Goal: Transaction & Acquisition: Purchase product/service

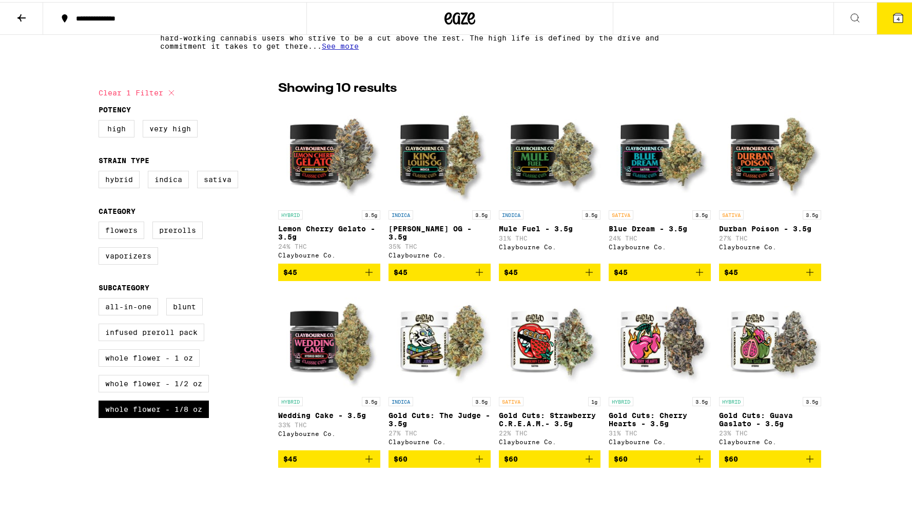
scroll to position [226, 0]
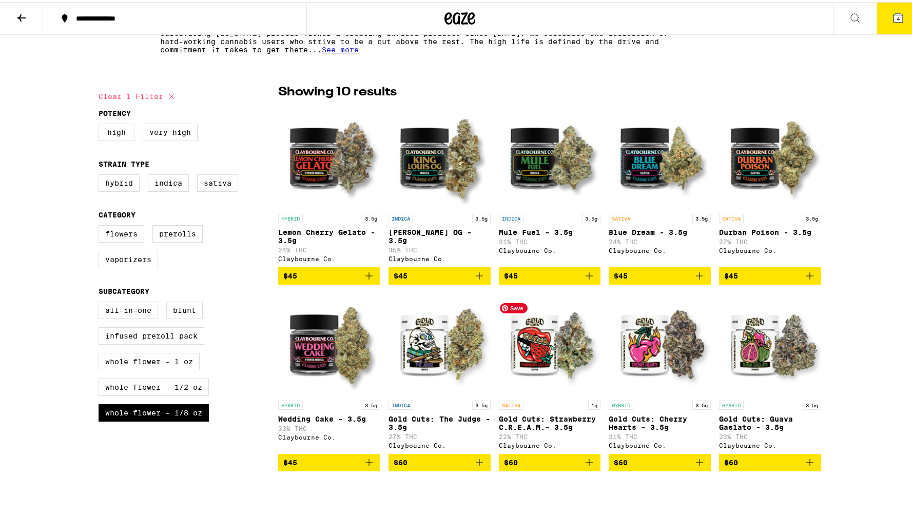
click at [524, 351] on img "Open page for Gold Cuts: Strawberry C.R.E.A.M.- 3.5g from Claybourne Co." at bounding box center [550, 342] width 102 height 103
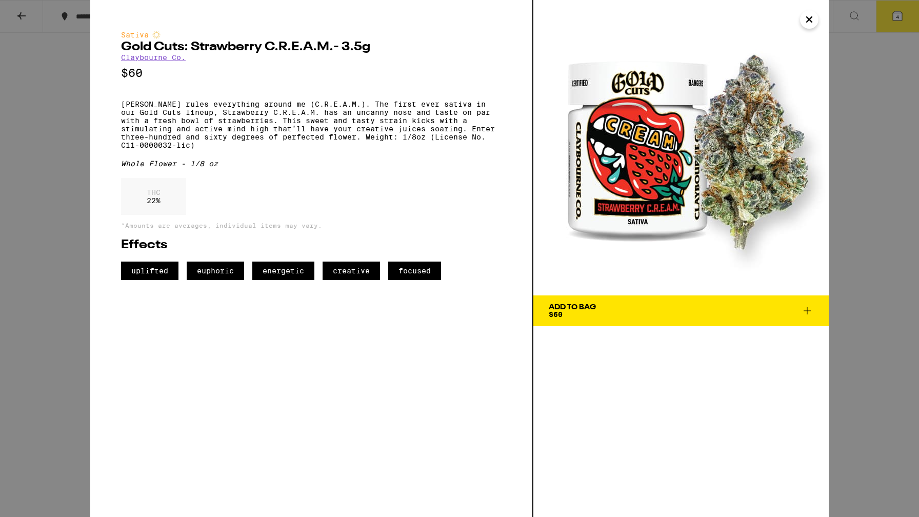
click at [810, 23] on icon "Close" at bounding box center [809, 19] width 12 height 15
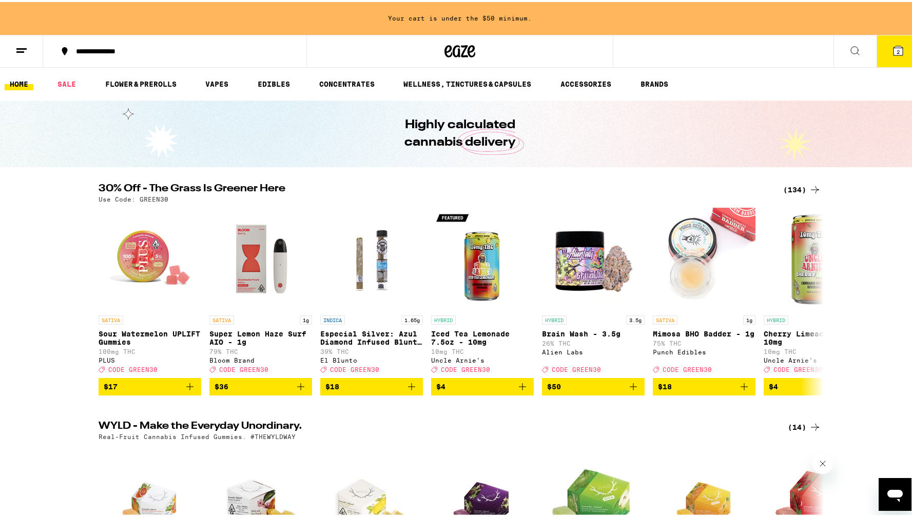
click at [17, 84] on link "HOME" at bounding box center [19, 82] width 29 height 12
click at [25, 48] on icon at bounding box center [21, 49] width 12 height 12
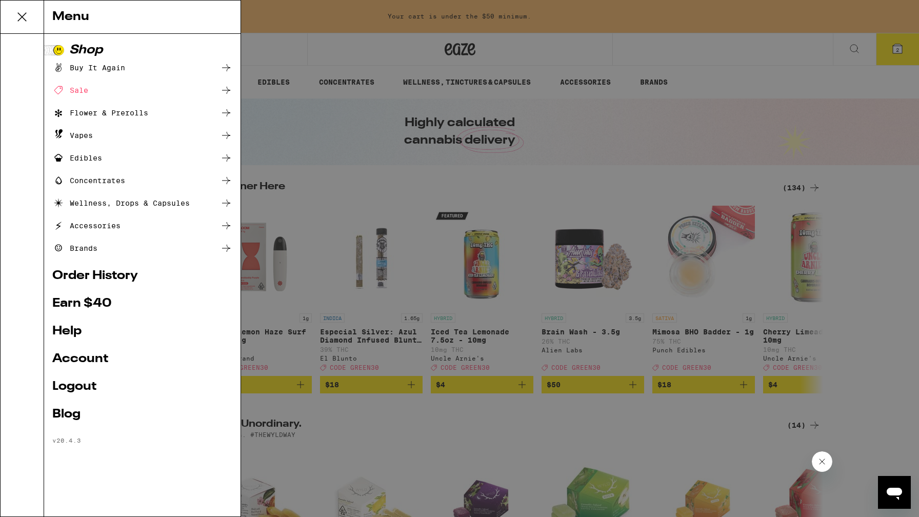
click at [103, 107] on div "Flower & Prerolls" at bounding box center [100, 113] width 96 height 12
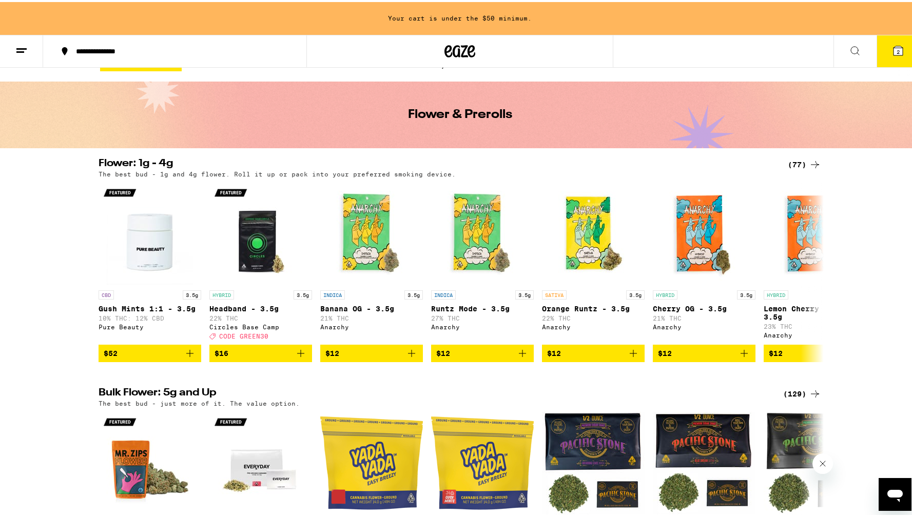
scroll to position [21, 0]
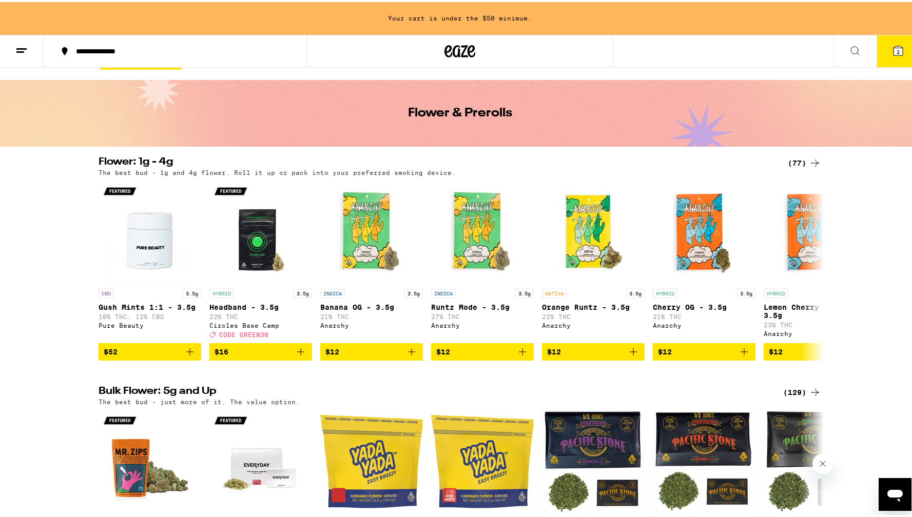
click at [808, 157] on icon at bounding box center [814, 161] width 12 height 12
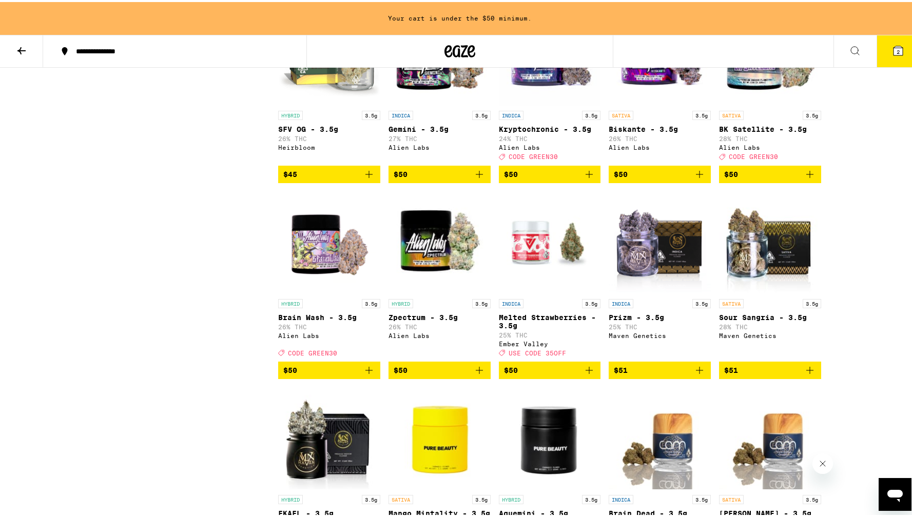
scroll to position [2046, 0]
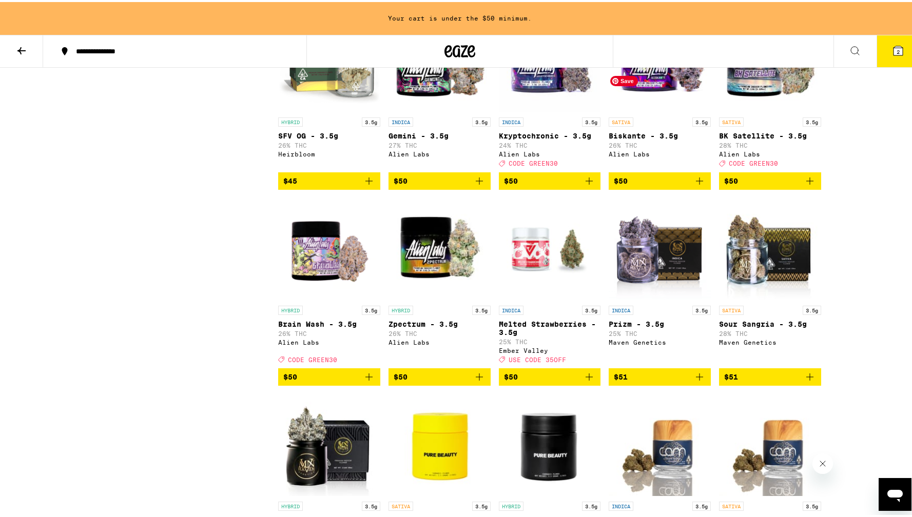
click at [641, 110] on img "Open page for Biskante - 3.5g from Alien Labs" at bounding box center [659, 59] width 102 height 103
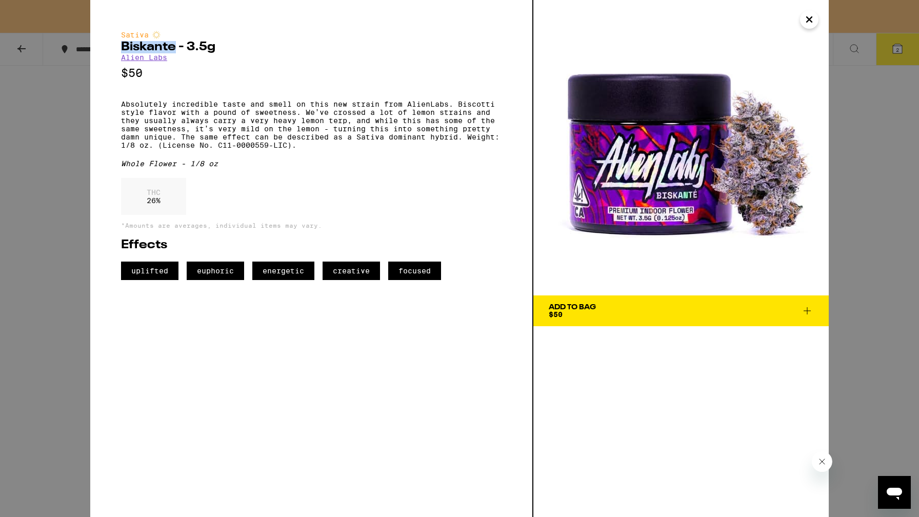
drag, startPoint x: 121, startPoint y: 48, endPoint x: 175, endPoint y: 48, distance: 54.4
click at [175, 48] on h2 "Biskante - 3.5g" at bounding box center [311, 47] width 381 height 12
copy h2 "Biskante"
click at [802, 12] on img at bounding box center [680, 147] width 295 height 295
click at [810, 19] on icon "Close" at bounding box center [809, 19] width 12 height 15
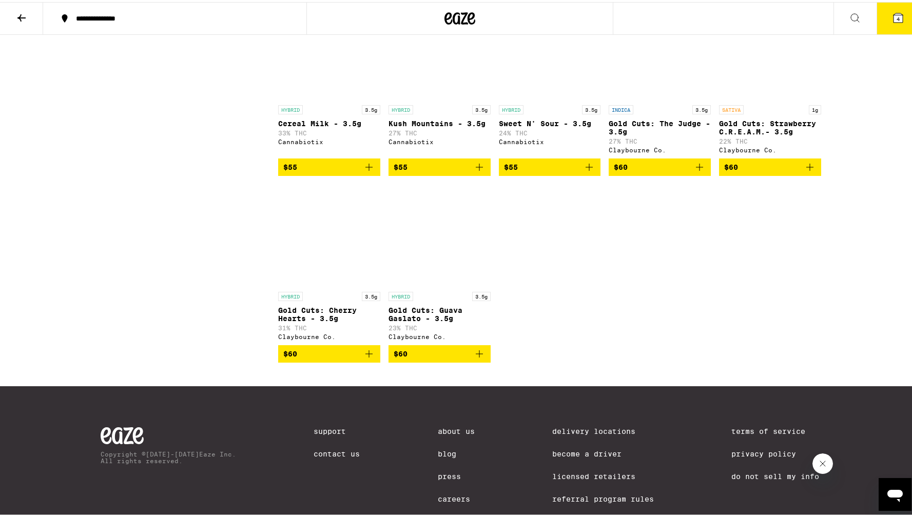
scroll to position [2843, 0]
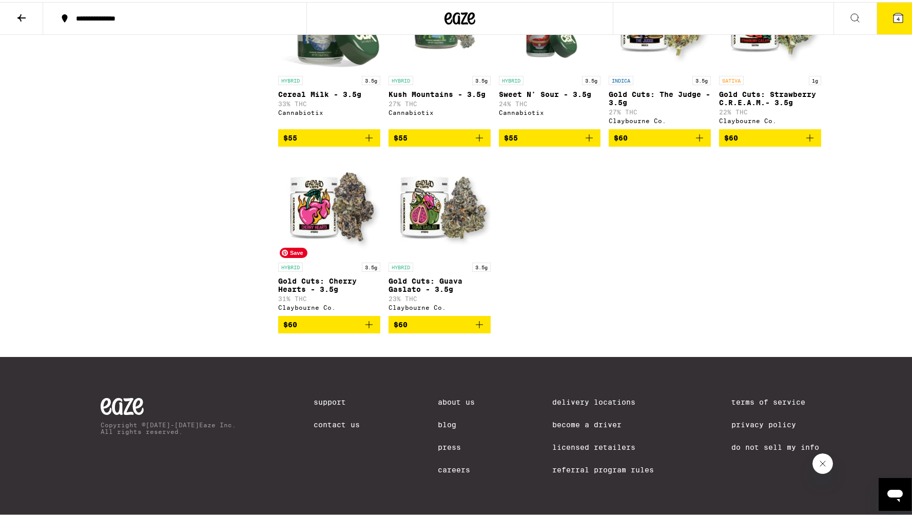
click at [320, 255] on img "Open page for Gold Cuts: Cherry Hearts - 3.5g from Claybourne Co." at bounding box center [329, 204] width 102 height 103
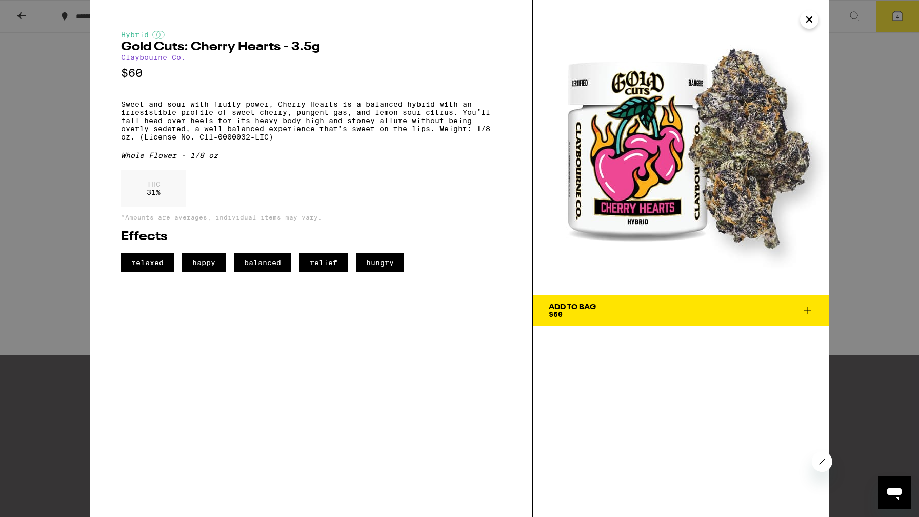
click at [814, 15] on icon "Close" at bounding box center [809, 19] width 12 height 15
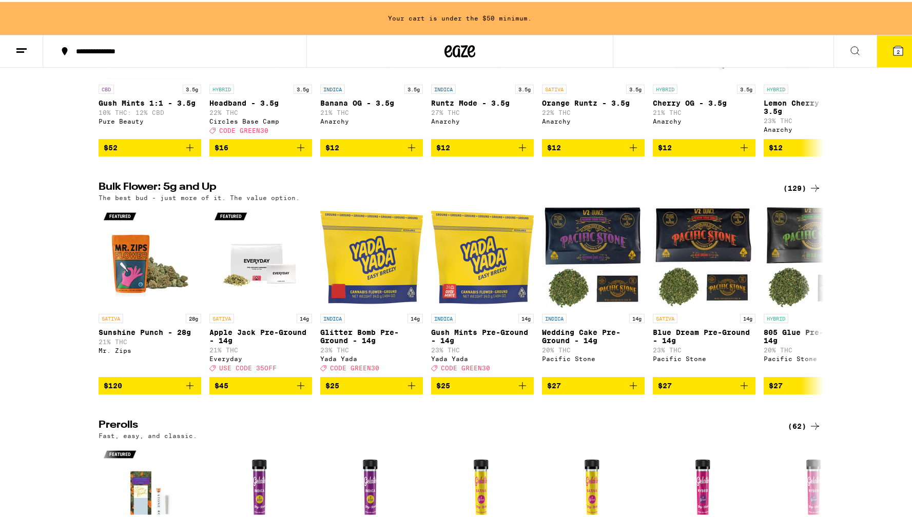
scroll to position [287, 0]
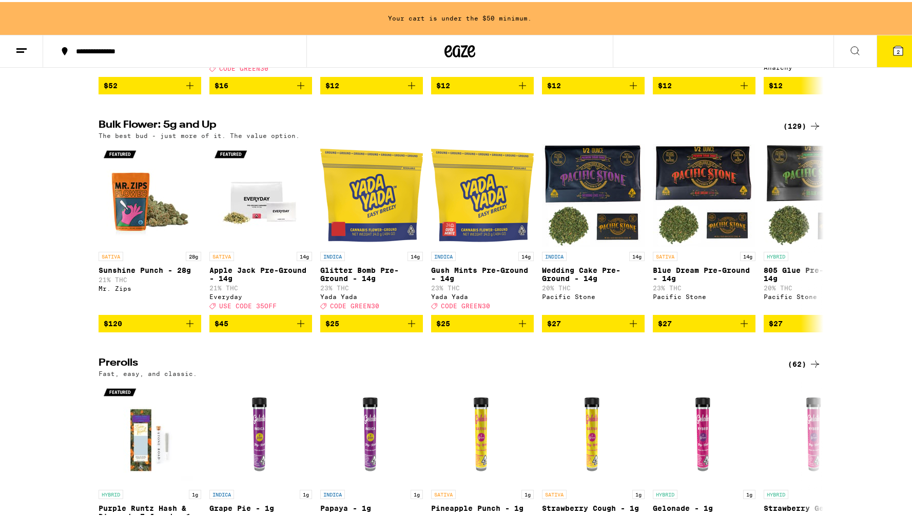
click at [791, 368] on div "(62)" at bounding box center [803, 362] width 33 height 12
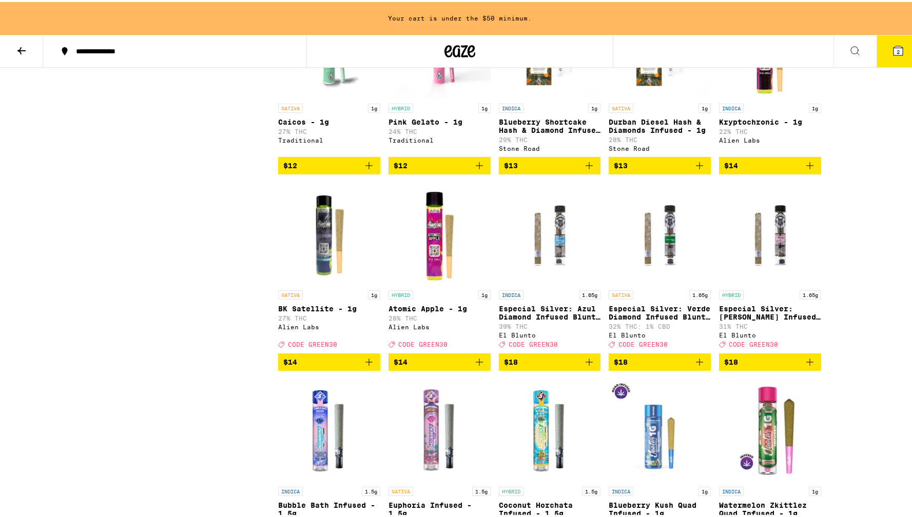
scroll to position [1496, 0]
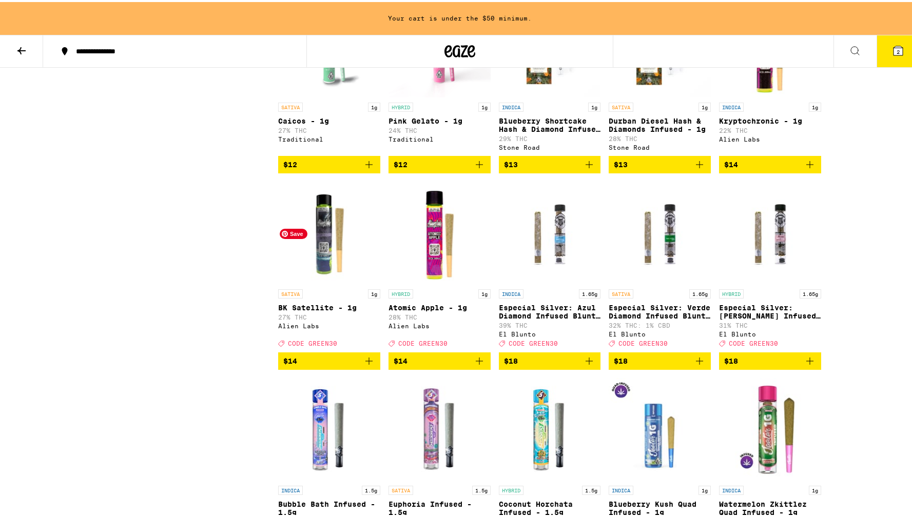
click at [338, 276] on img "Open page for BK Satellite - 1g from Alien Labs" at bounding box center [329, 231] width 102 height 103
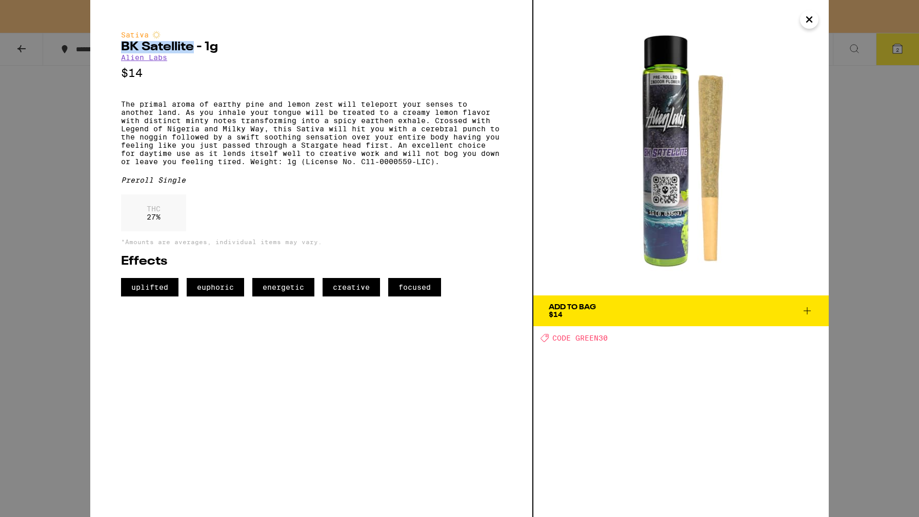
drag, startPoint x: 192, startPoint y: 49, endPoint x: 114, endPoint y: 47, distance: 78.0
click at [114, 47] on div "Sativa BK Satellite - 1g Alien Labs $14 The primal aroma of earthy pine and lem…" at bounding box center [311, 258] width 443 height 517
copy h2 "BK Satellite"
click at [809, 16] on icon "Close" at bounding box center [809, 19] width 12 height 15
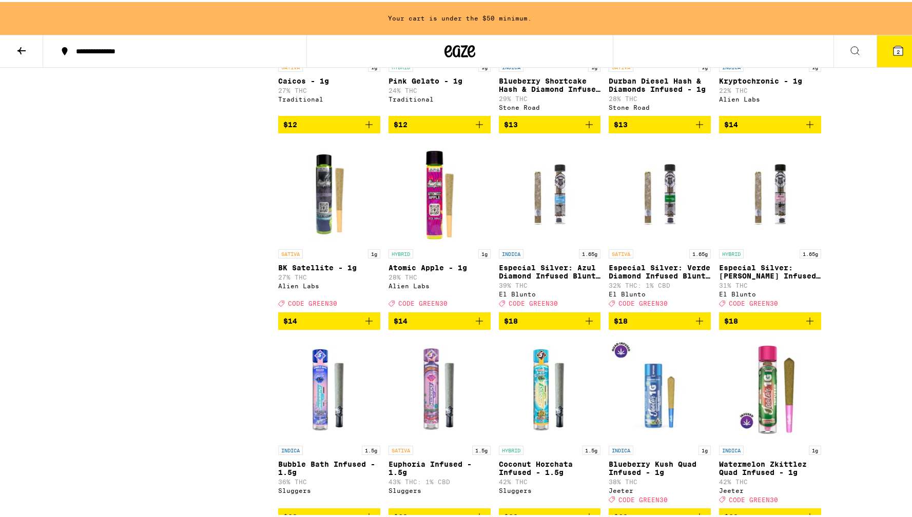
scroll to position [1585, 0]
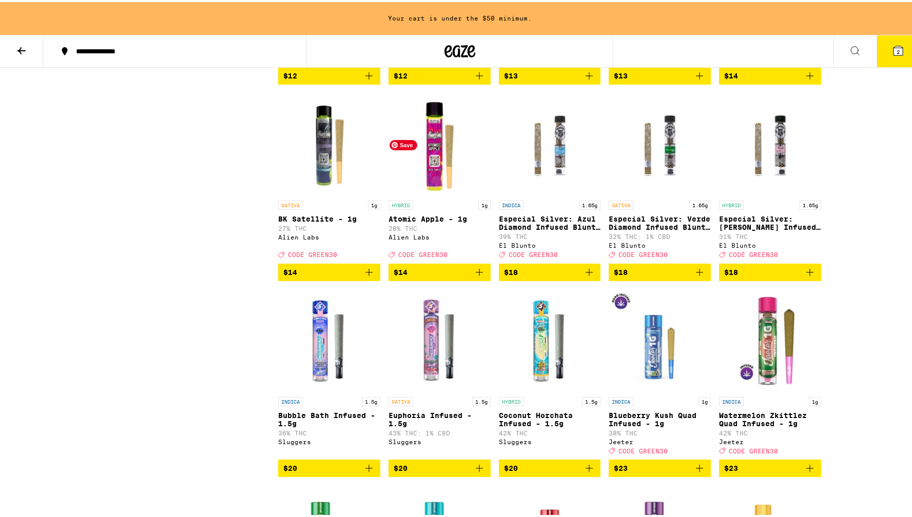
click at [441, 193] on img "Open page for Atomic Apple - 1g from Alien Labs" at bounding box center [439, 142] width 102 height 103
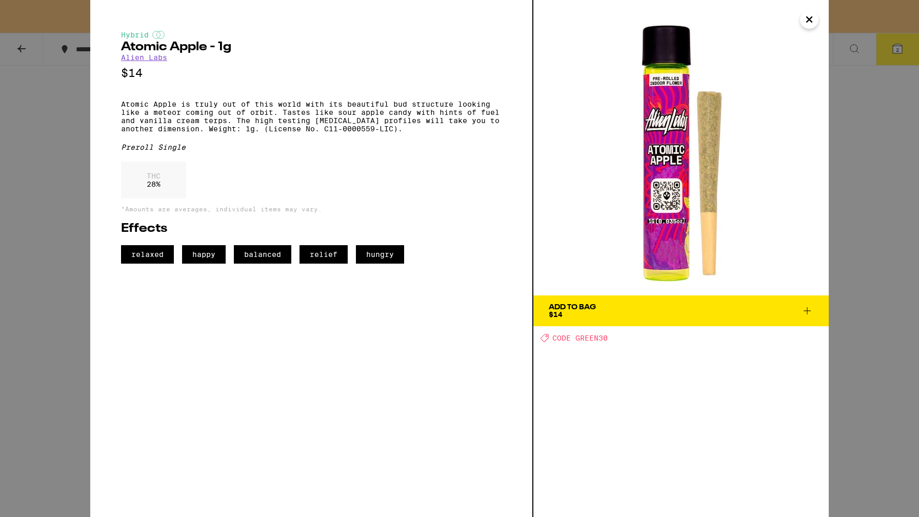
click at [580, 303] on button "Add To Bag $14" at bounding box center [680, 310] width 295 height 31
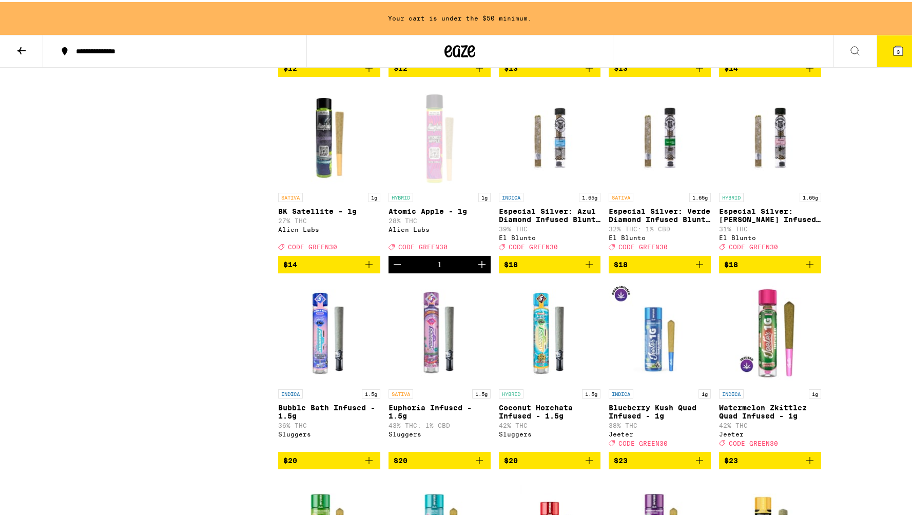
scroll to position [1594, 0]
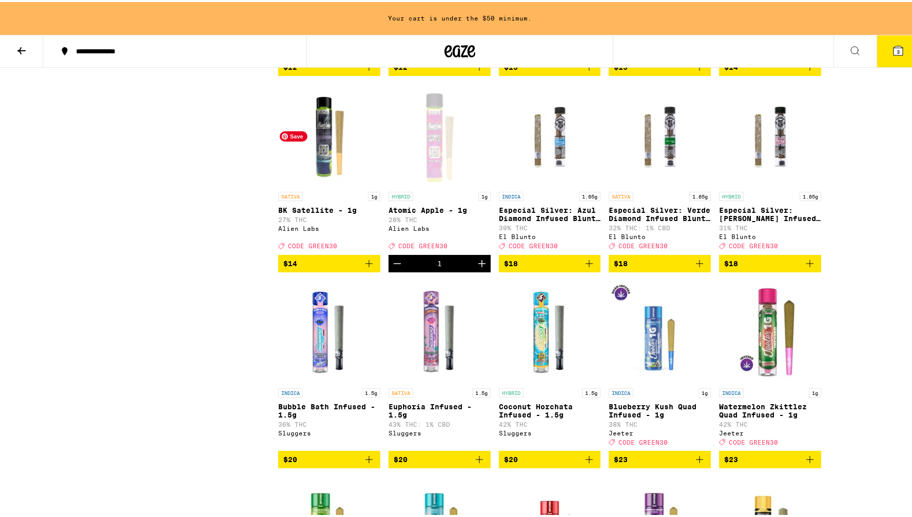
click at [312, 185] on img "Open page for BK Satellite - 1g from Alien Labs" at bounding box center [329, 133] width 102 height 103
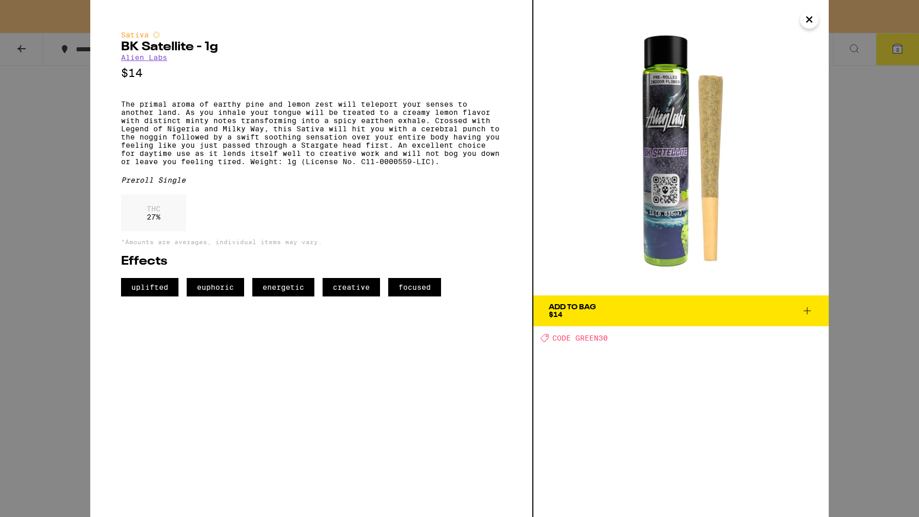
click at [813, 16] on icon "Close" at bounding box center [809, 19] width 12 height 15
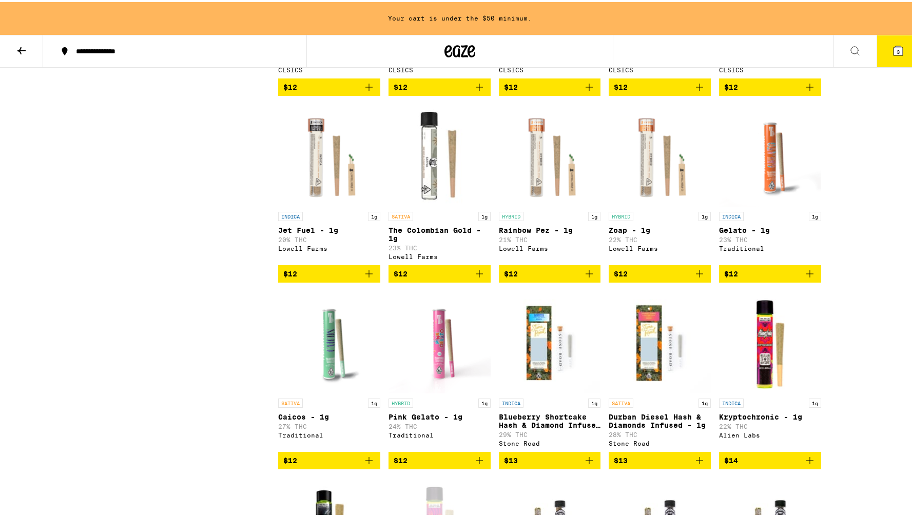
scroll to position [1202, 0]
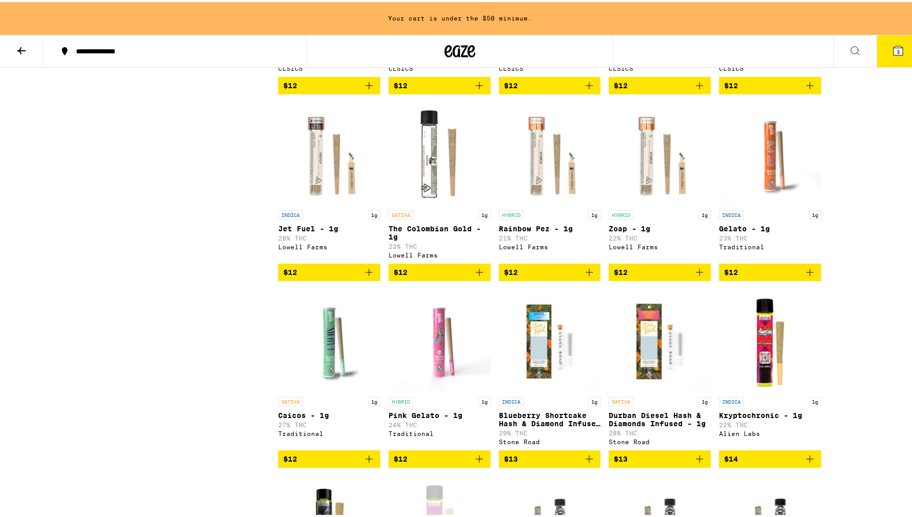
click at [856, 279] on div "**********" at bounding box center [459, 205] width 919 height 2815
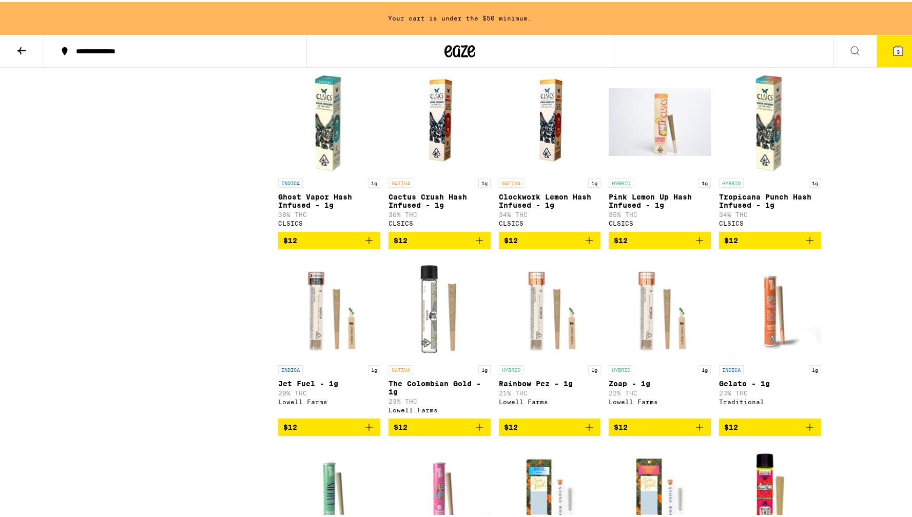
scroll to position [1013, 0]
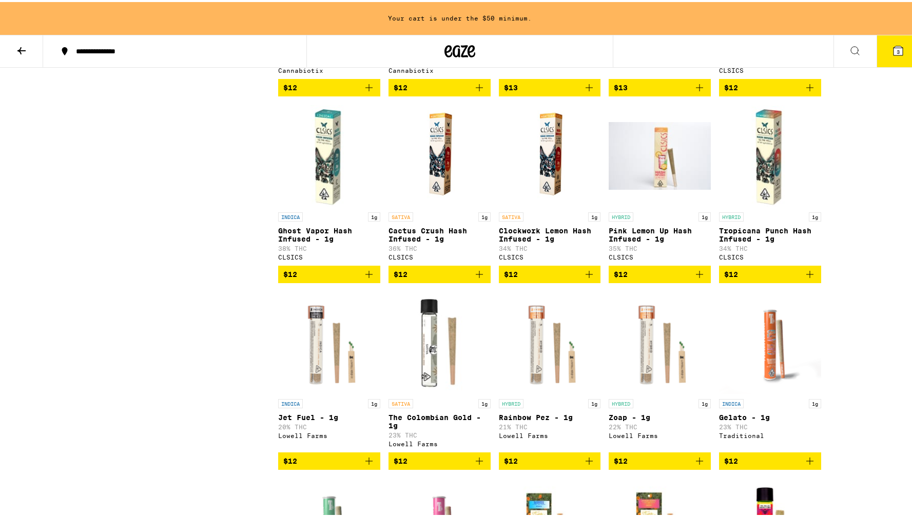
click at [858, 264] on div "**********" at bounding box center [459, 394] width 919 height 2815
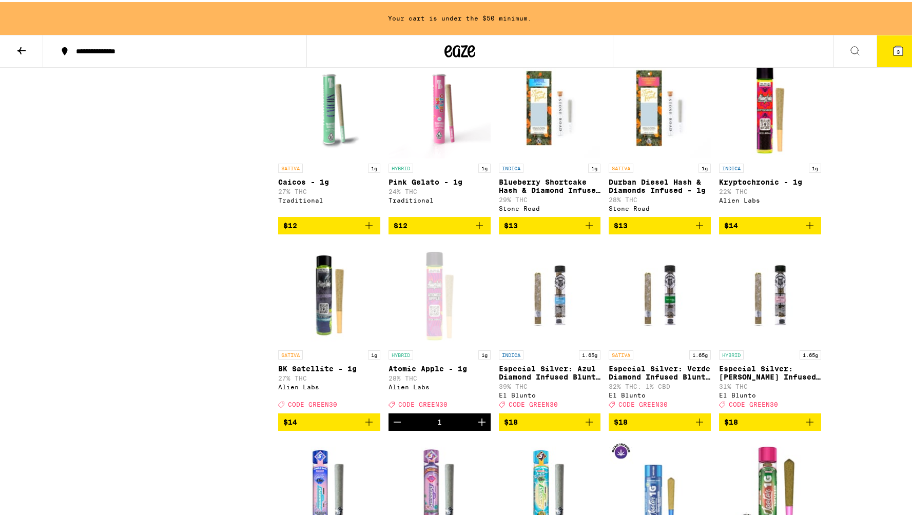
scroll to position [1434, 0]
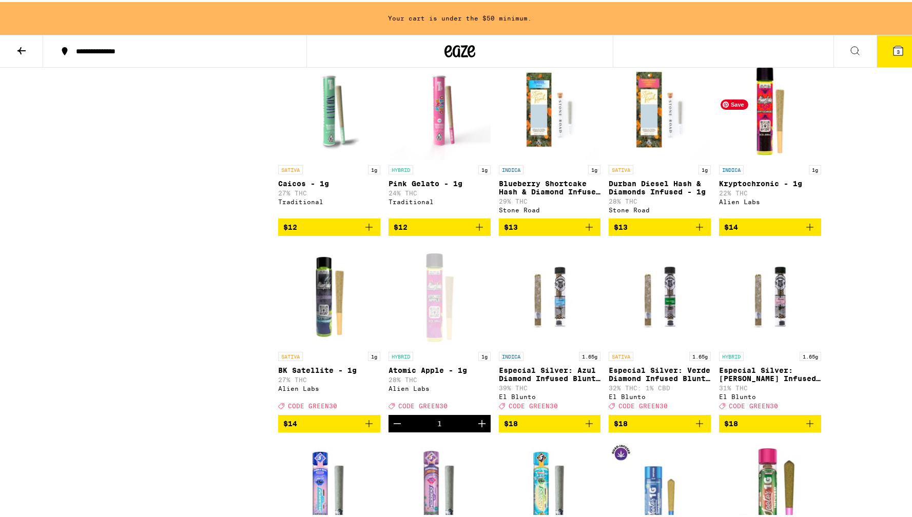
click at [789, 154] on img "Open page for Kryptochronic - 1g from Alien Labs" at bounding box center [770, 106] width 102 height 103
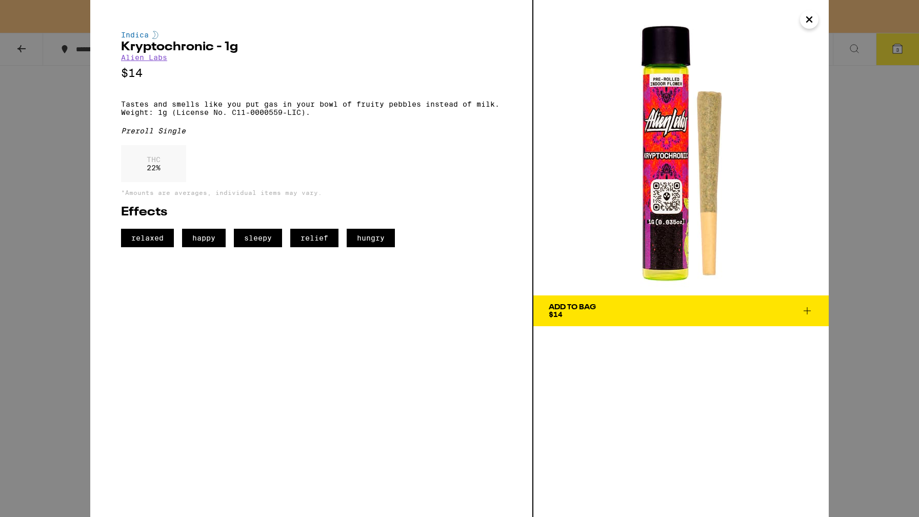
click at [655, 301] on button "Add To Bag $14" at bounding box center [680, 310] width 295 height 31
